Goal: Communication & Community: Connect with others

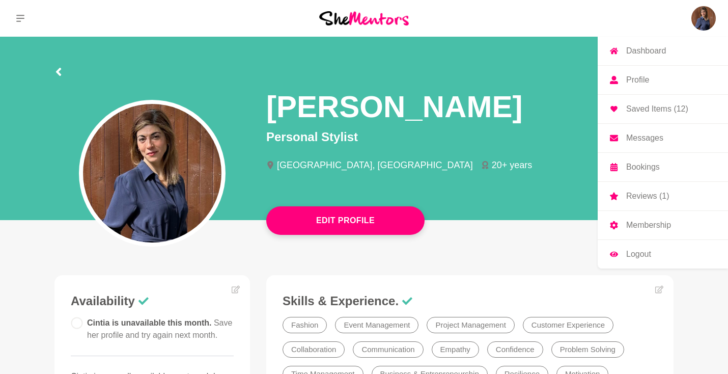
click at [696, 15] on img at bounding box center [703, 18] width 24 height 24
click at [650, 170] on p "Bookings" at bounding box center [643, 167] width 34 height 8
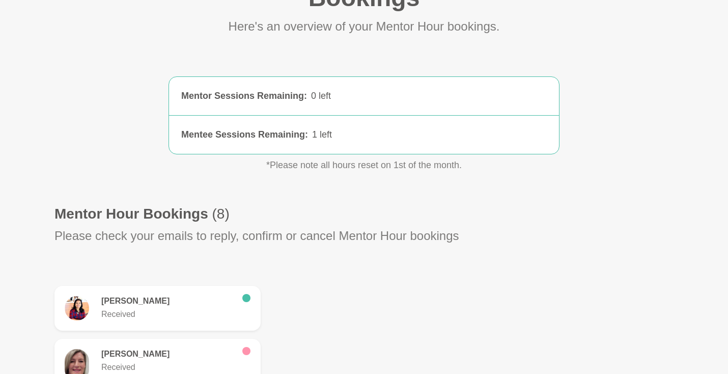
scroll to position [235, 0]
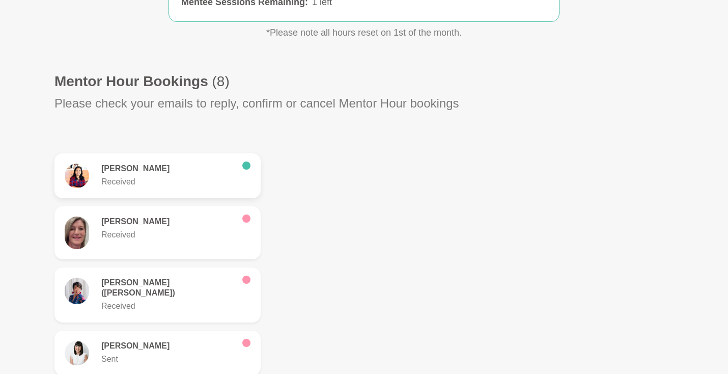
click at [178, 180] on p "Received" at bounding box center [167, 182] width 133 height 12
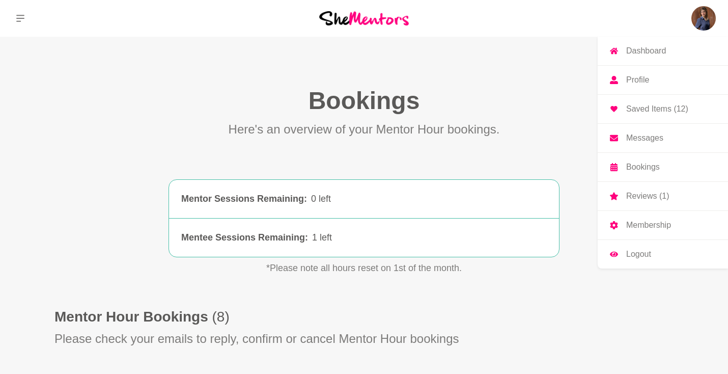
click at [706, 24] on img at bounding box center [703, 18] width 24 height 24
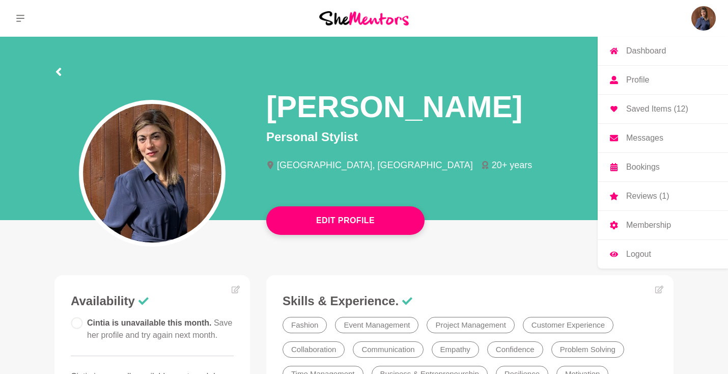
click at [642, 139] on p "Messages" at bounding box center [644, 138] width 37 height 8
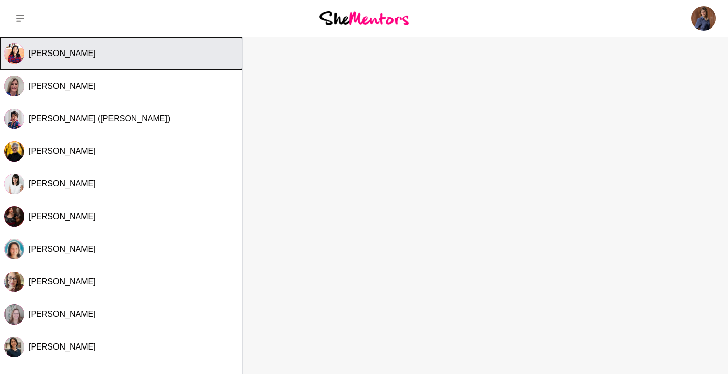
click at [144, 53] on div "[PERSON_NAME]" at bounding box center [134, 53] width 210 height 10
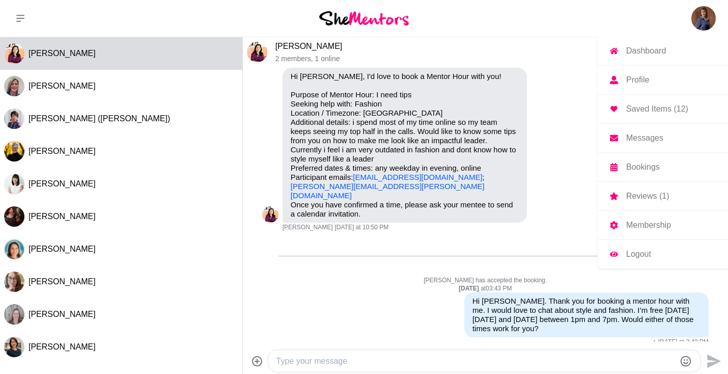
click at [705, 13] on img at bounding box center [703, 18] width 24 height 24
